Goal: Find specific page/section: Find specific page/section

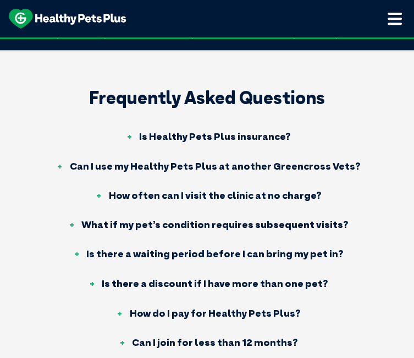
scroll to position [324, 0]
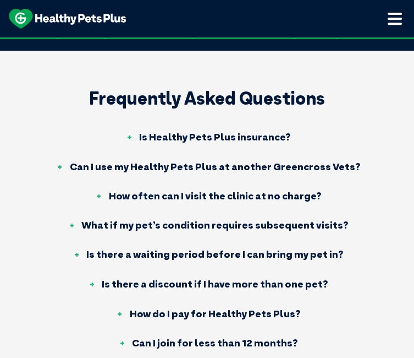
click at [219, 172] on h3 "Can I use my Healthy Pets Plus at another Greencross Vets?" at bounding box center [207, 167] width 306 height 10
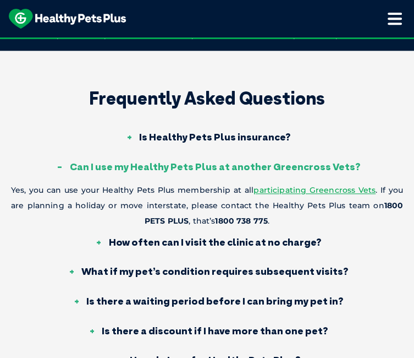
click at [219, 172] on h3 "Can I use my Healthy Pets Plus at another Greencross Vets?" at bounding box center [207, 167] width 306 height 10
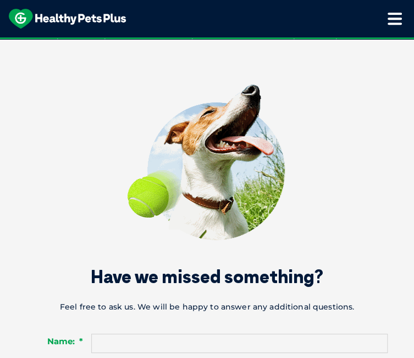
scroll to position [1023, 0]
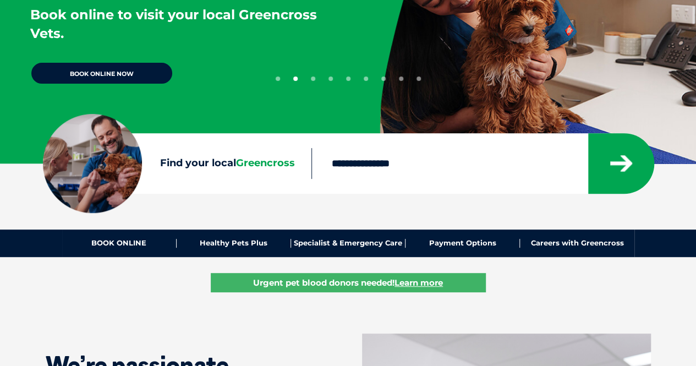
scroll to position [179, 0]
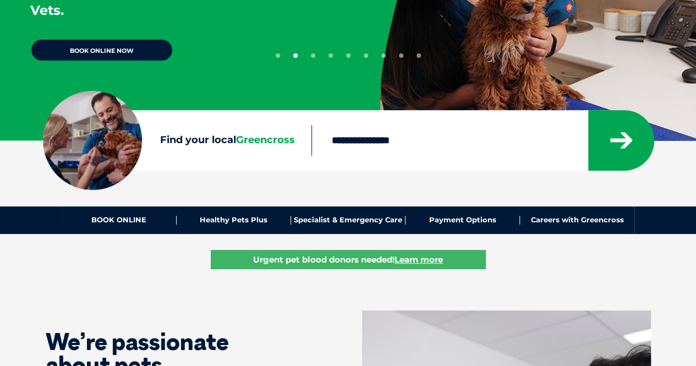
click at [365, 135] on input "Find your local Greencross" at bounding box center [450, 140] width 276 height 31
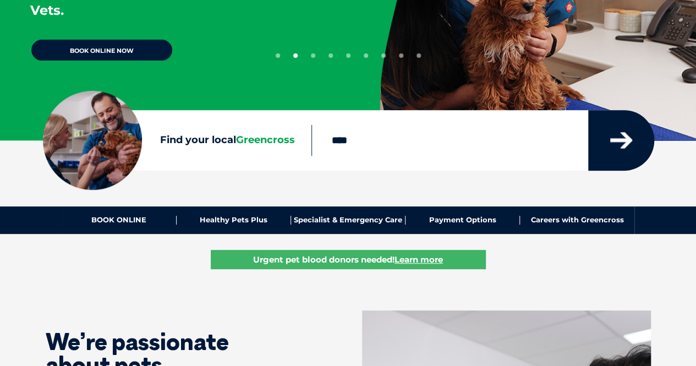
type input "****"
click at [414, 133] on icon "submit" at bounding box center [621, 140] width 22 height 17
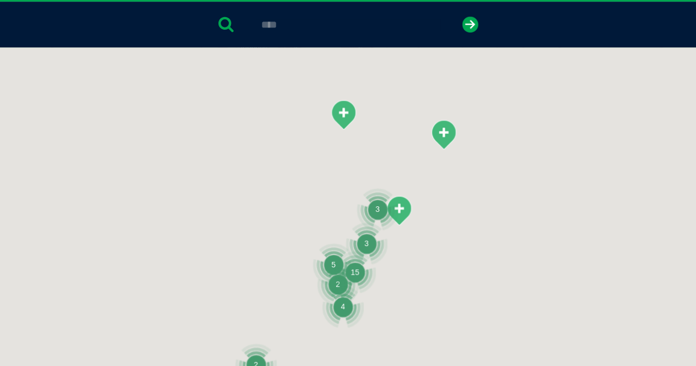
scroll to position [253, 0]
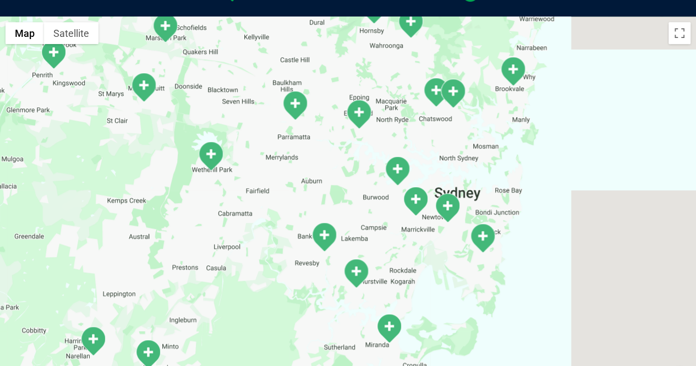
drag, startPoint x: 576, startPoint y: 297, endPoint x: 385, endPoint y: 227, distance: 203.2
click at [385, 227] on div at bounding box center [348, 229] width 696 height 425
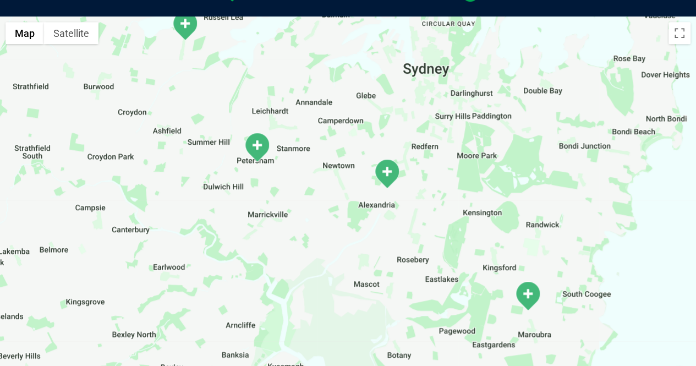
drag, startPoint x: 414, startPoint y: 283, endPoint x: 345, endPoint y: 192, distance: 115.1
click at [345, 192] on div at bounding box center [348, 229] width 696 height 425
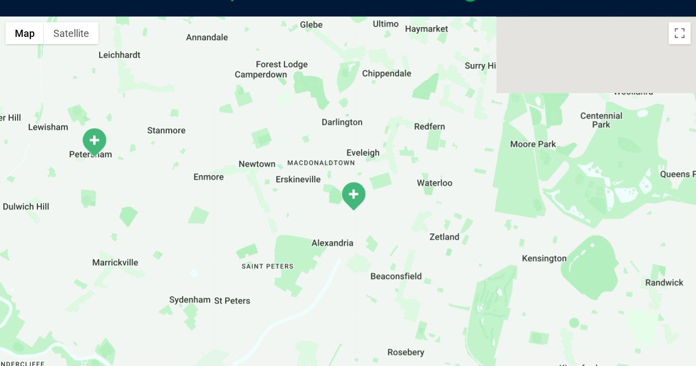
drag, startPoint x: 298, startPoint y: 148, endPoint x: 324, endPoint y: 252, distance: 106.5
click at [324, 252] on div at bounding box center [348, 229] width 696 height 425
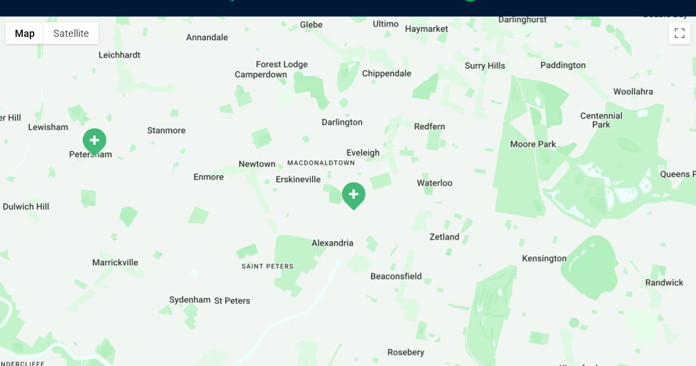
click at [353, 193] on img "Alexandria" at bounding box center [354, 196] width 28 height 30
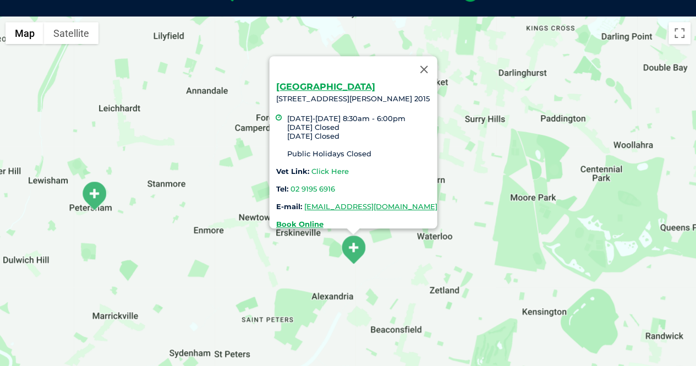
click at [311, 167] on link "Click Here" at bounding box center [329, 171] width 37 height 9
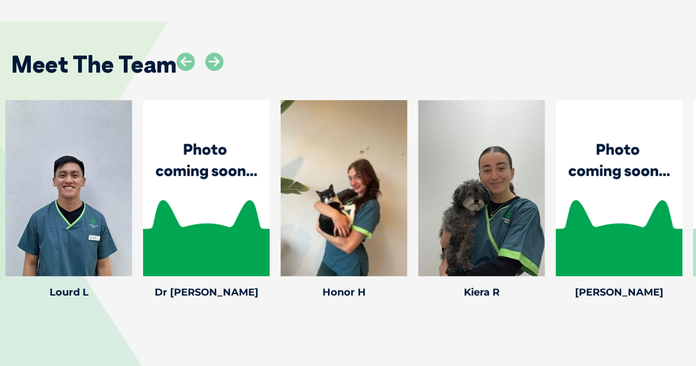
scroll to position [1529, 0]
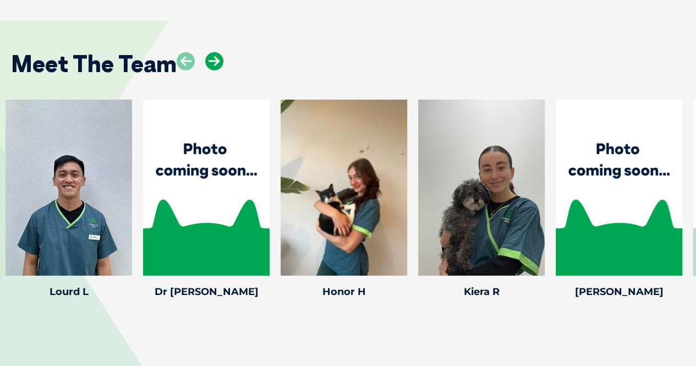
click at [215, 52] on icon at bounding box center [214, 61] width 18 height 18
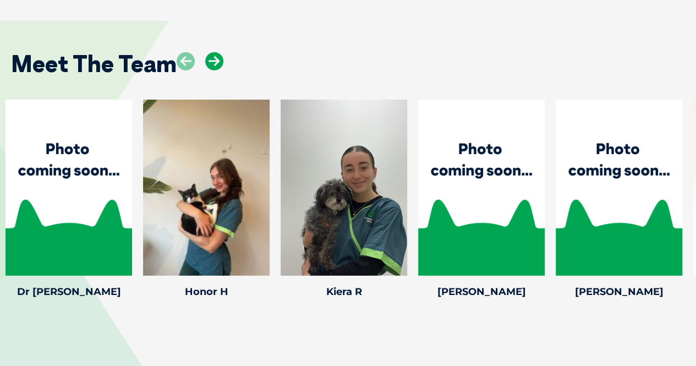
click at [215, 52] on icon at bounding box center [214, 61] width 18 height 18
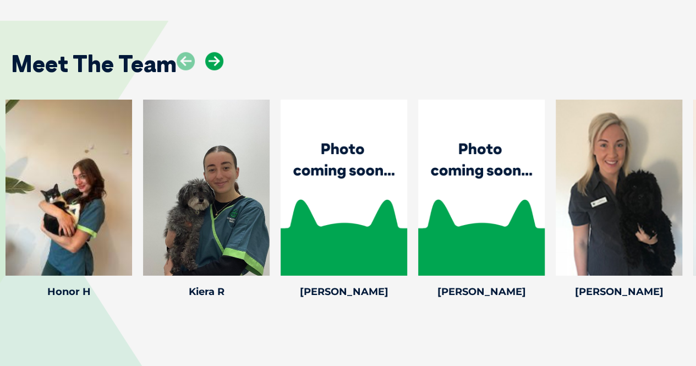
click at [215, 52] on icon at bounding box center [214, 61] width 18 height 18
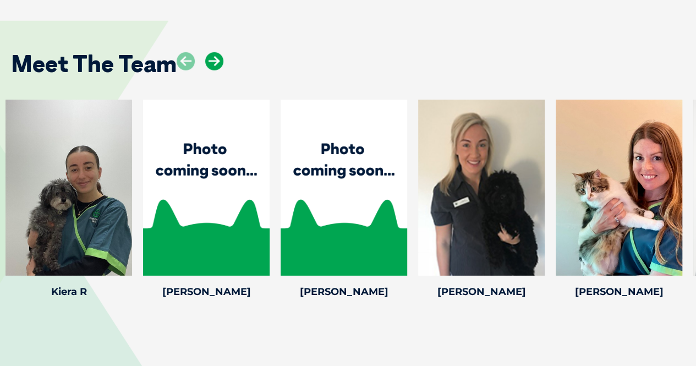
click at [215, 52] on icon at bounding box center [214, 61] width 18 height 18
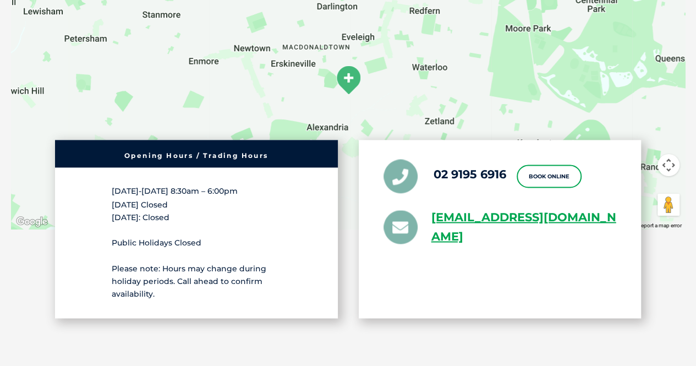
scroll to position [2004, 0]
